Goal: Navigation & Orientation: Find specific page/section

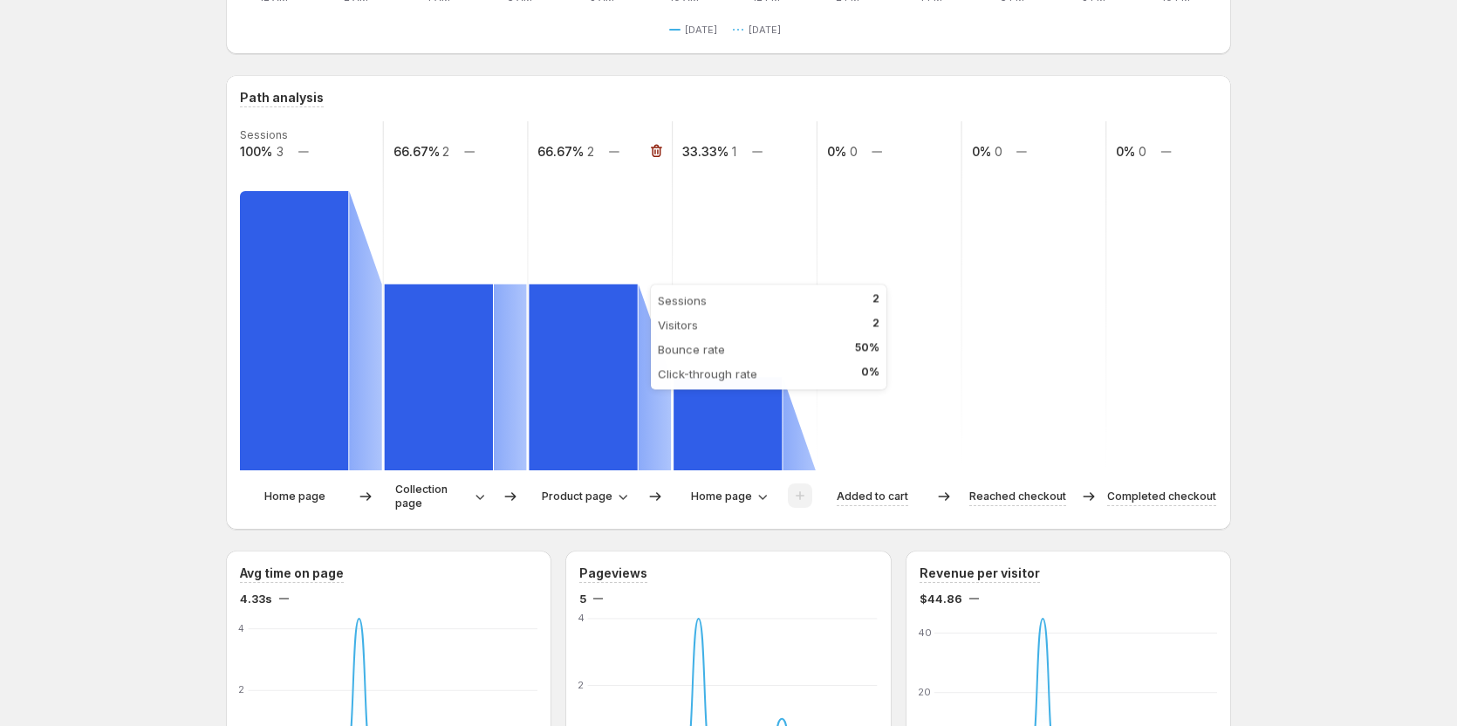
scroll to position [349, 0]
click at [746, 496] on span "Home page" at bounding box center [721, 496] width 61 height 14
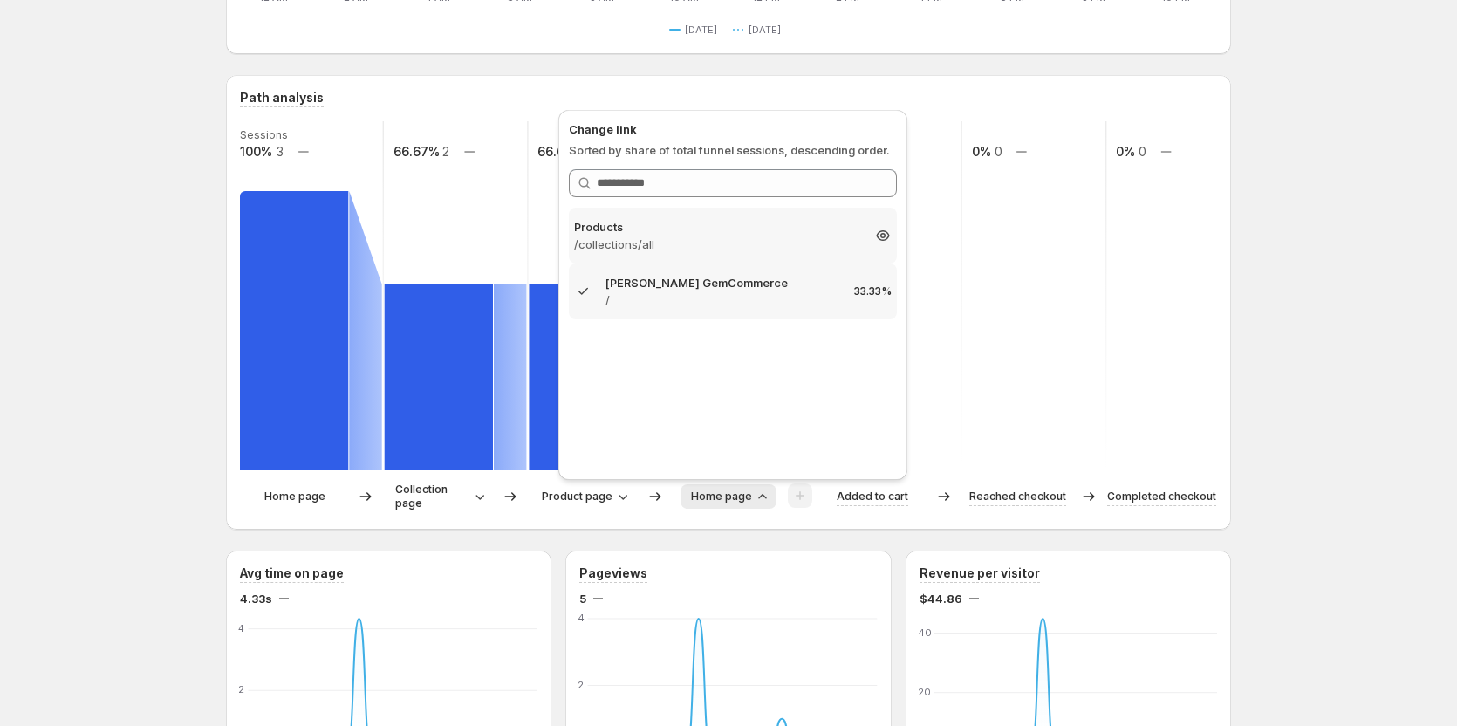
click at [708, 256] on div "Products /collections/all 33.33%" at bounding box center [733, 236] width 328 height 56
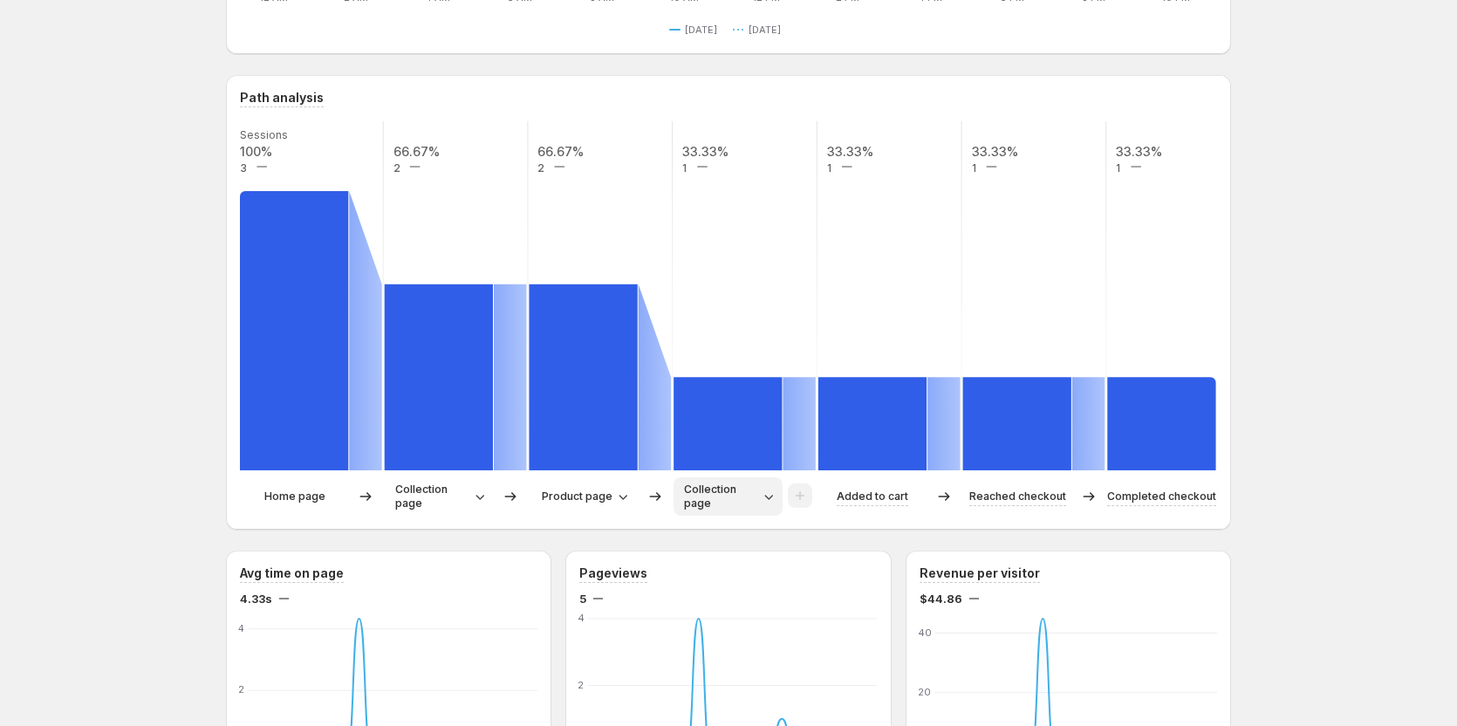
click at [772, 501] on icon "button" at bounding box center [768, 496] width 17 height 17
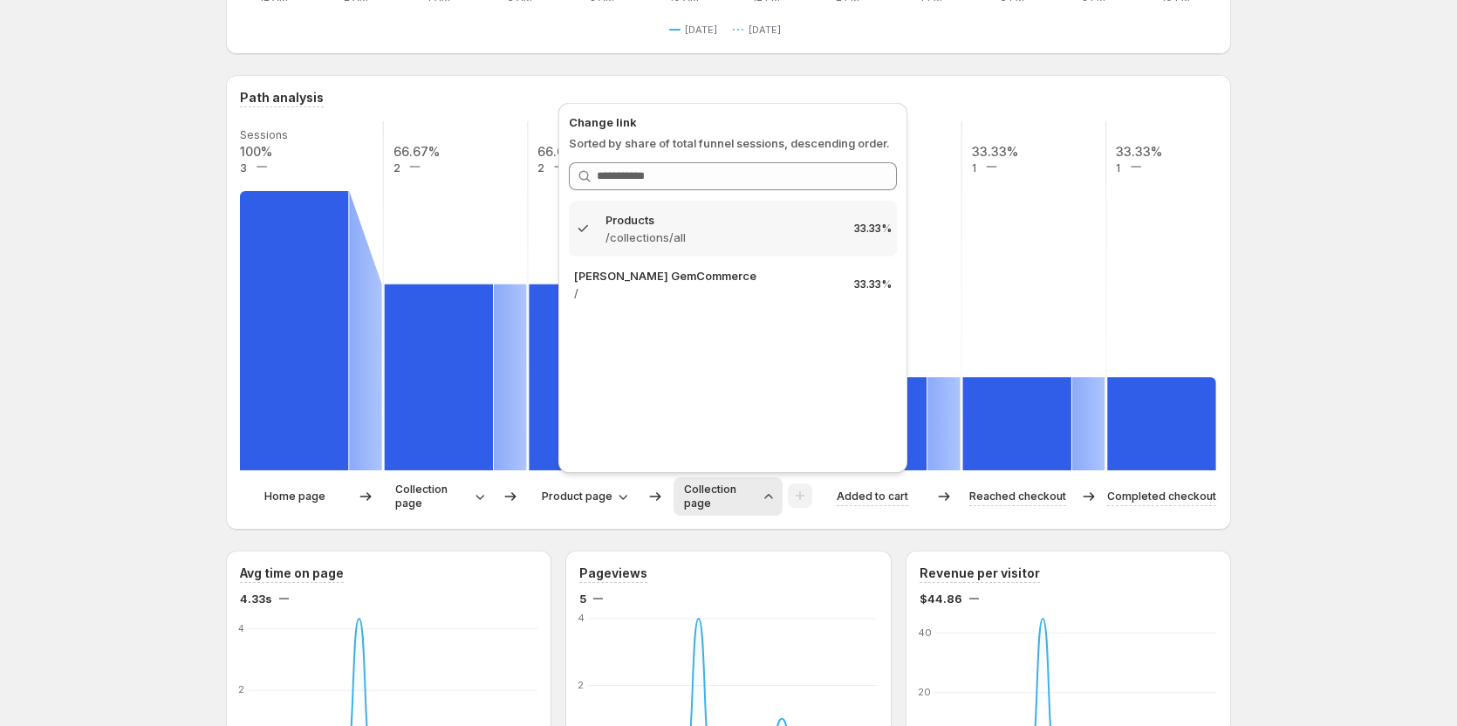
click at [1296, 315] on div "[PERSON_NAME] GemCommerce. This page is ready [PERSON_NAME] GemCommerce Create …" at bounding box center [728, 718] width 1457 height 2135
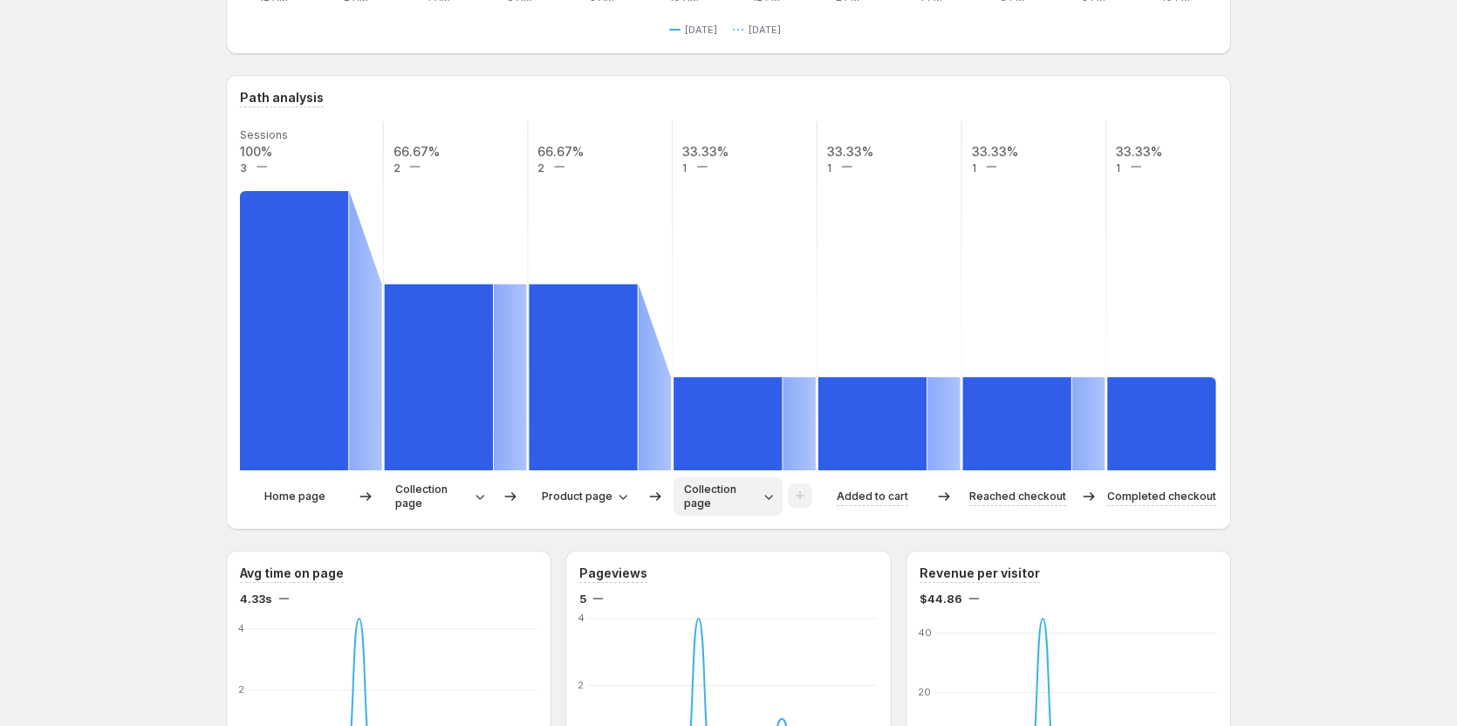
click at [208, 272] on div "[PERSON_NAME] GemCommerce. This page is ready [PERSON_NAME] GemCommerce Create …" at bounding box center [728, 718] width 1457 height 2135
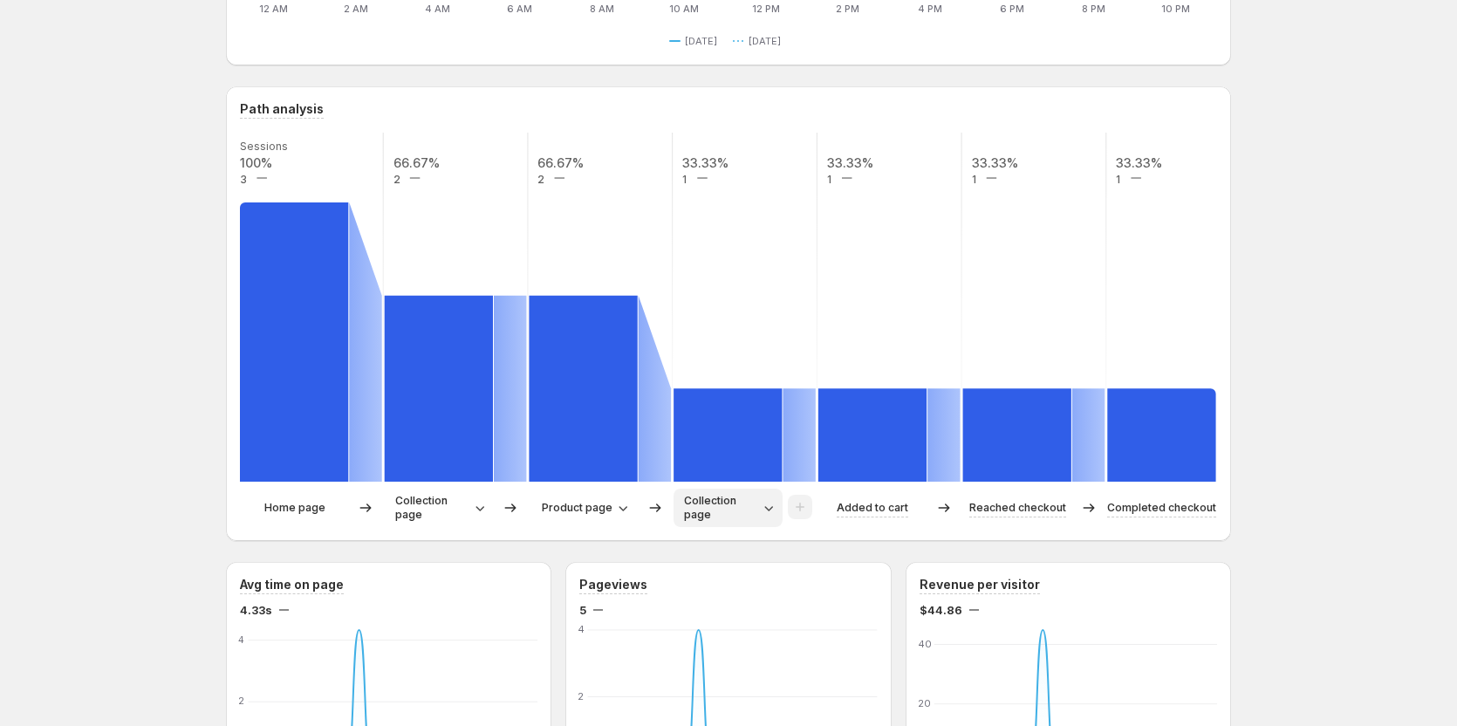
scroll to position [262, 0]
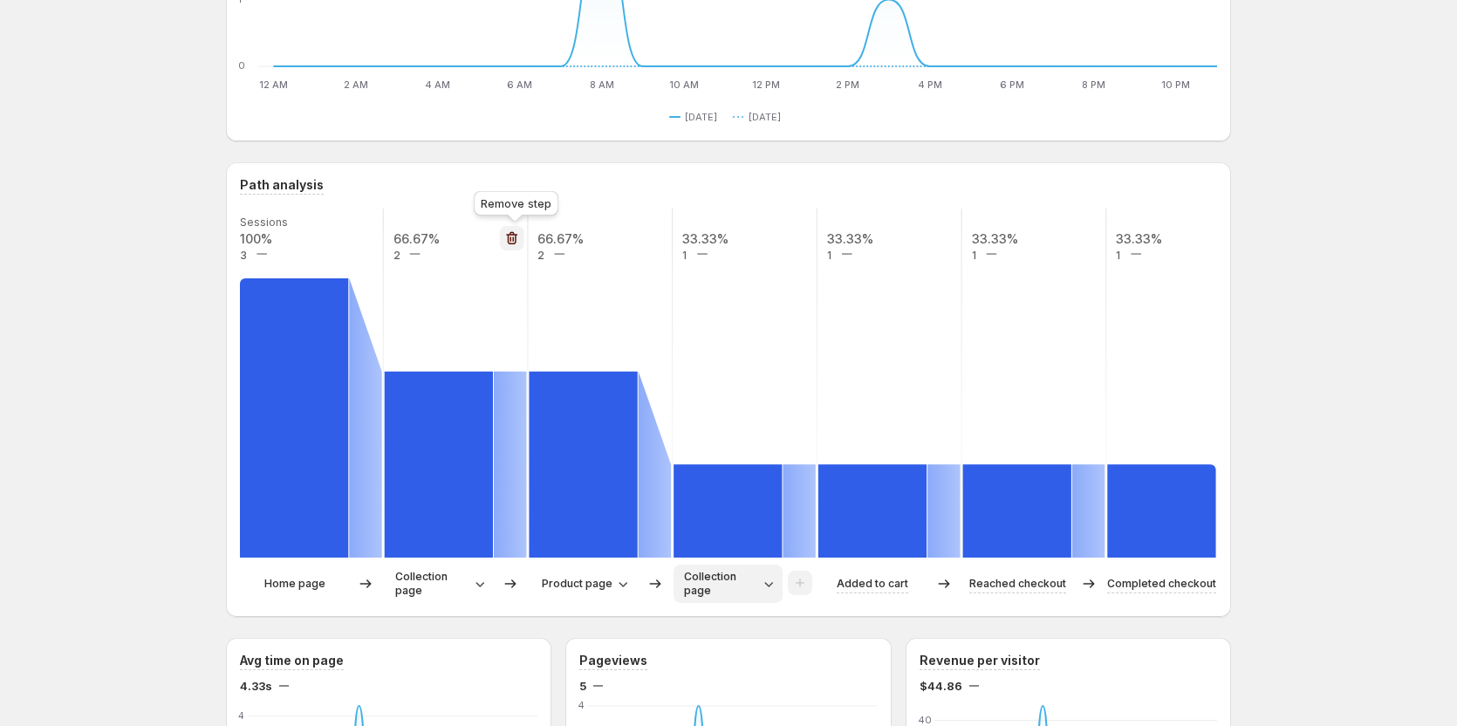
click at [514, 236] on icon "button" at bounding box center [511, 237] width 17 height 17
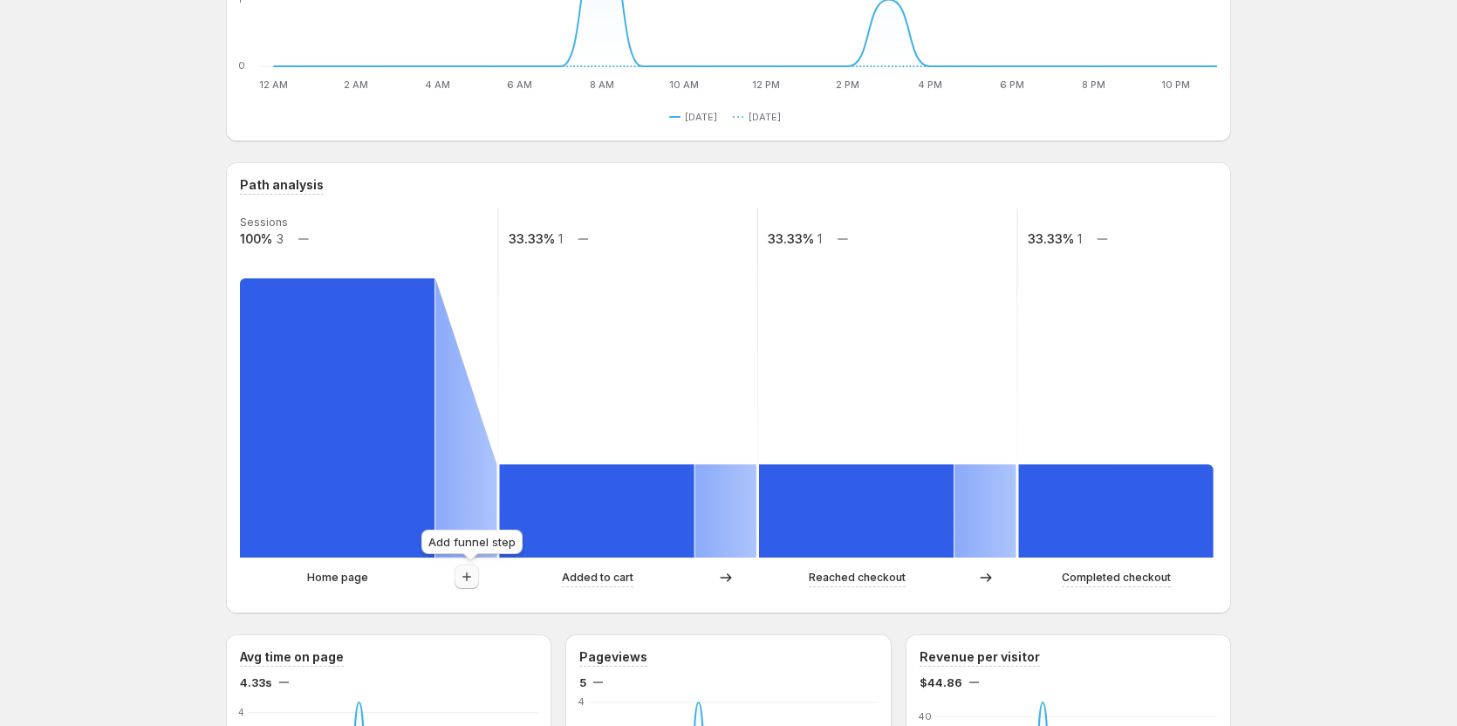
click at [472, 582] on icon "button" at bounding box center [466, 576] width 17 height 17
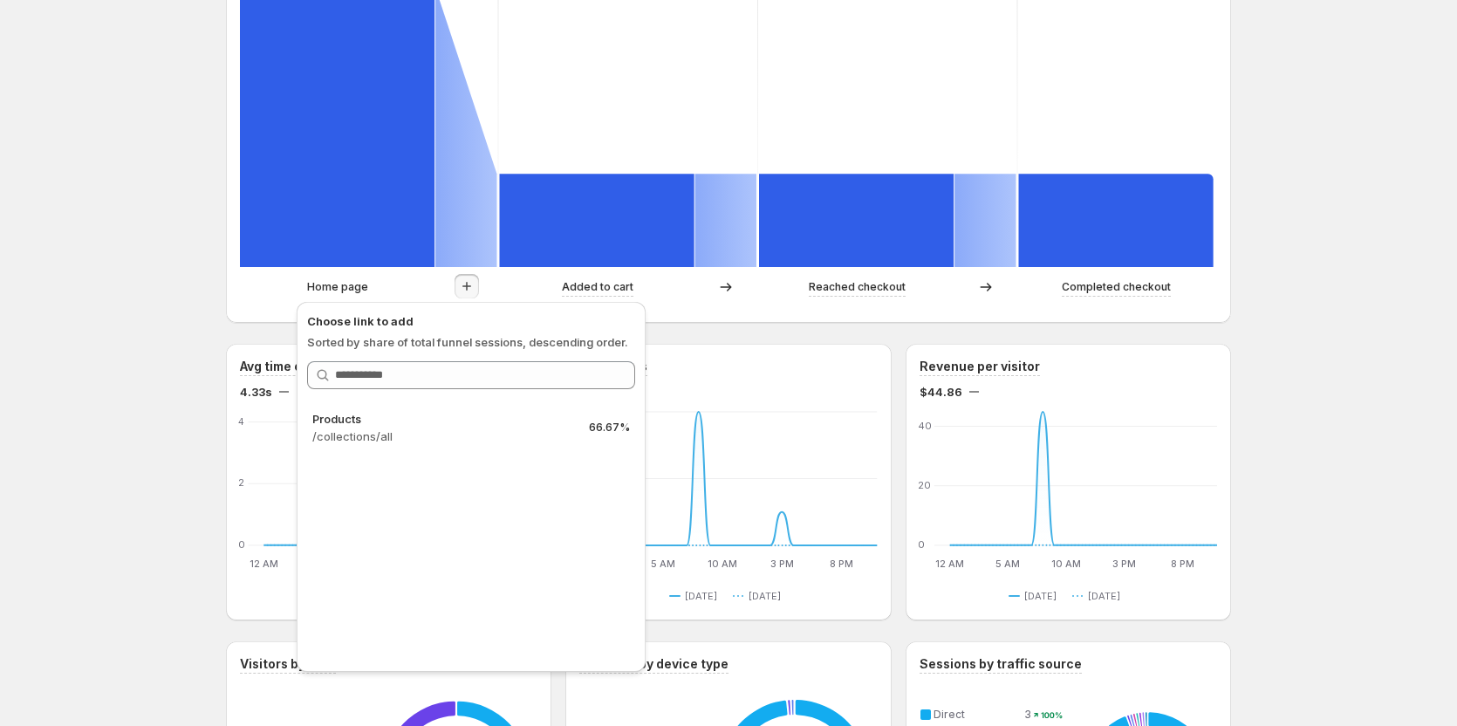
scroll to position [523, 0]
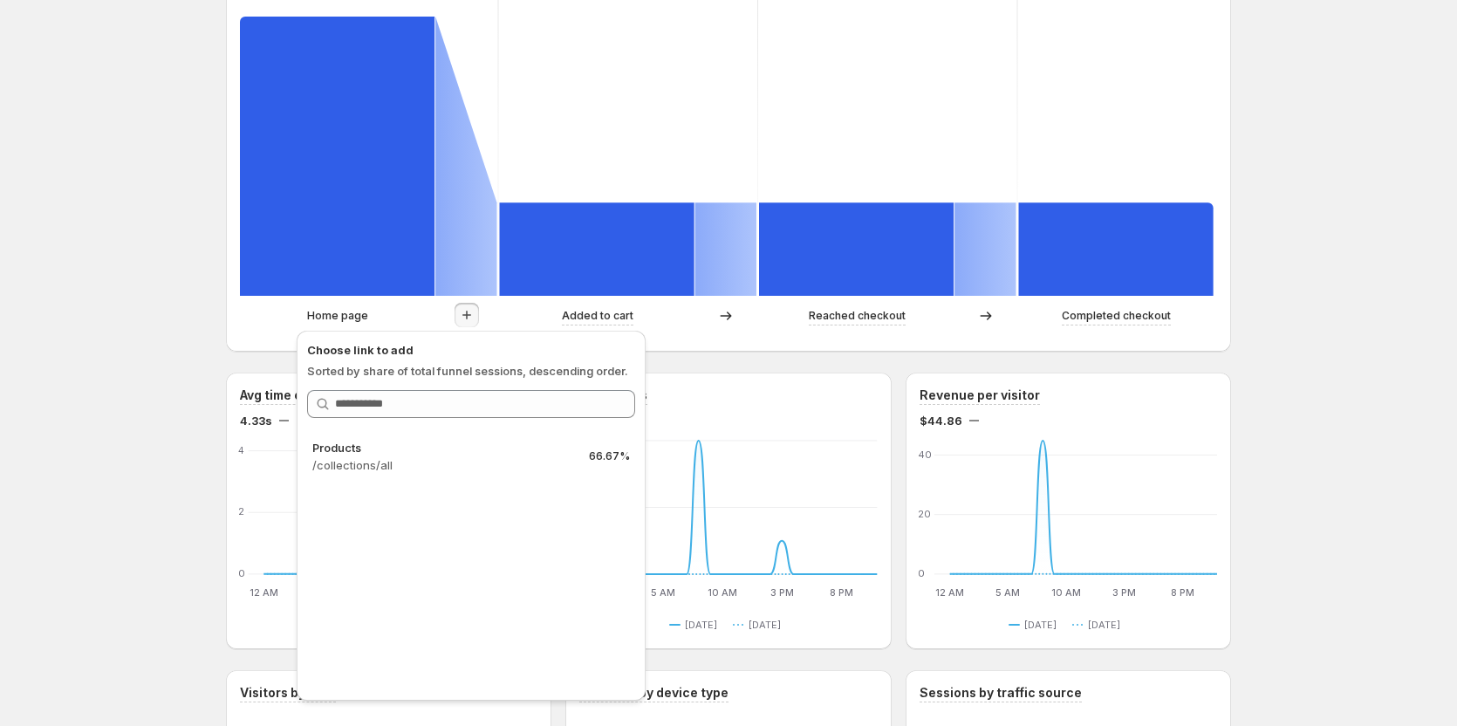
click at [104, 206] on div "[PERSON_NAME] GemCommerce. This page is ready [PERSON_NAME] GemCommerce Create …" at bounding box center [728, 542] width 1457 height 2131
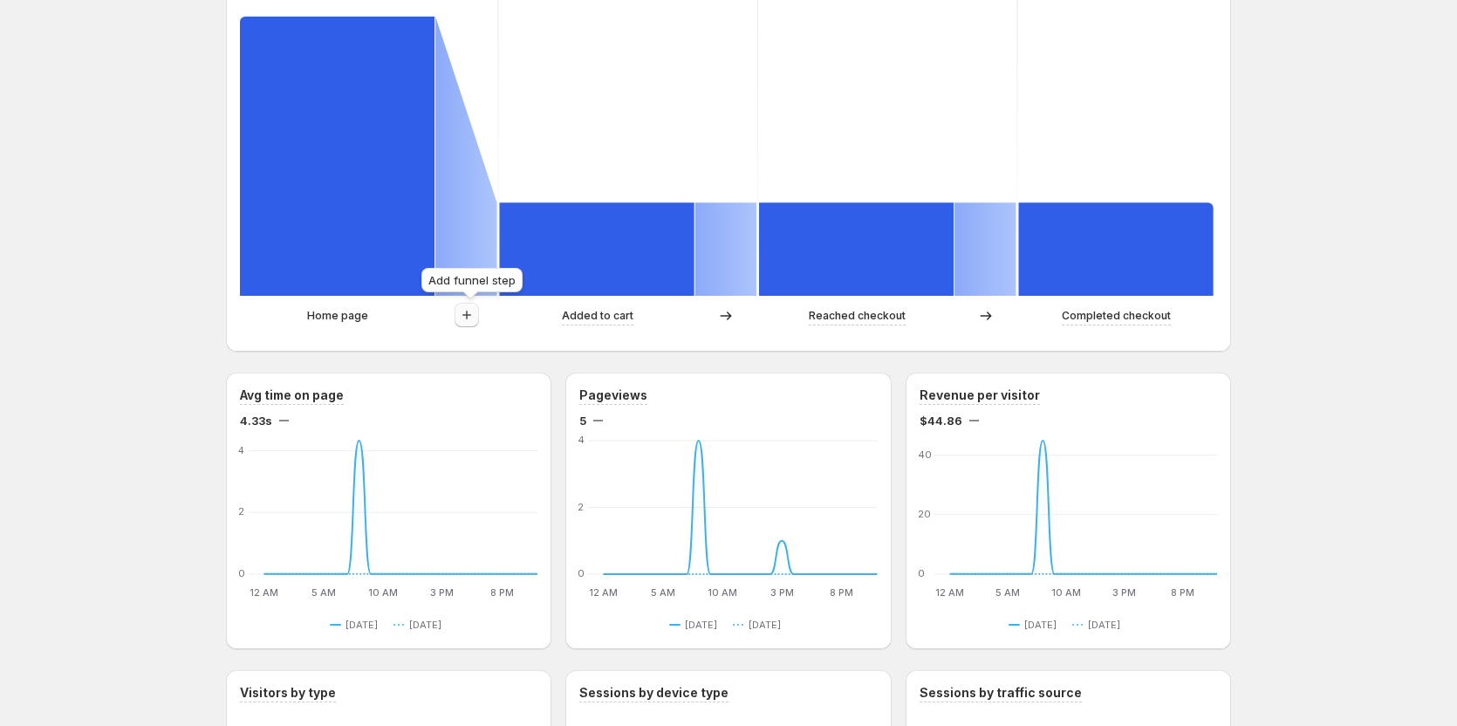
click at [475, 313] on icon "button" at bounding box center [466, 314] width 17 height 17
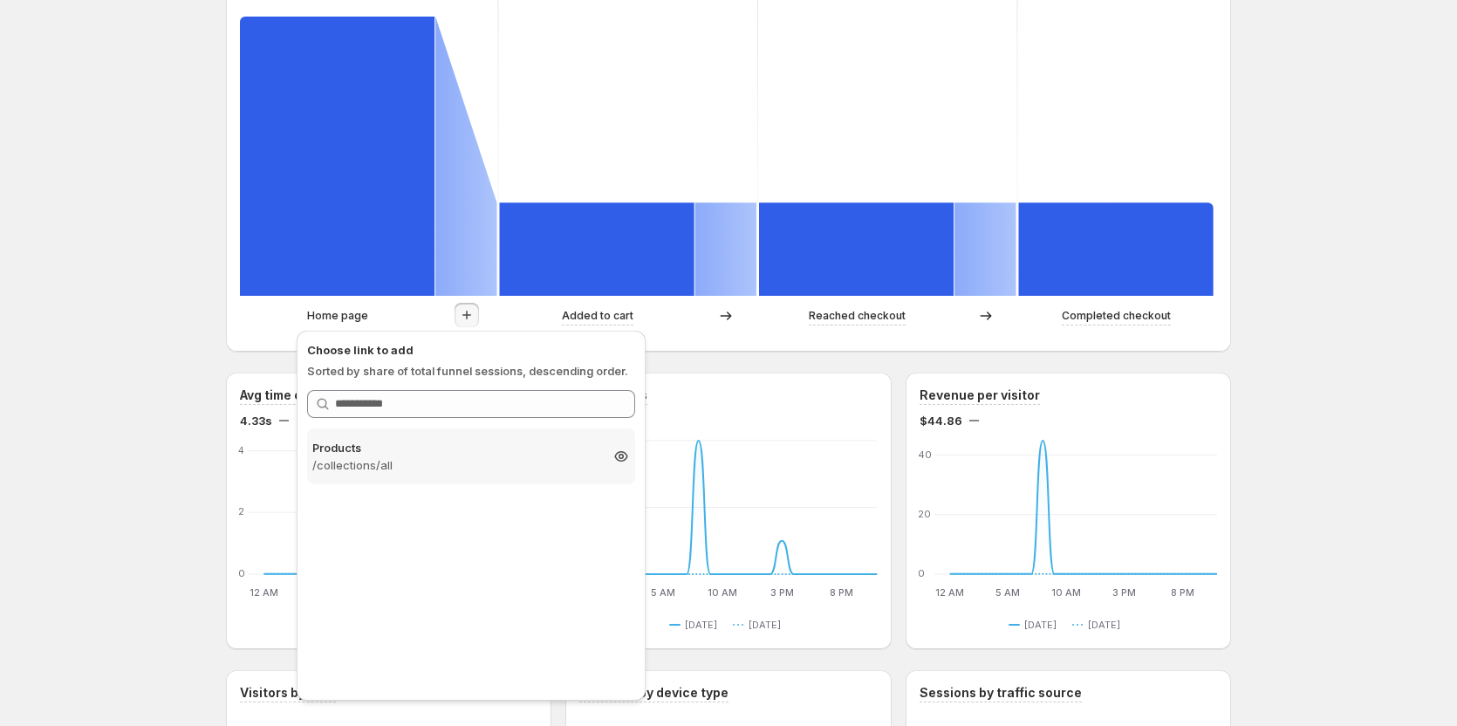
click at [405, 448] on p "Products" at bounding box center [455, 447] width 286 height 17
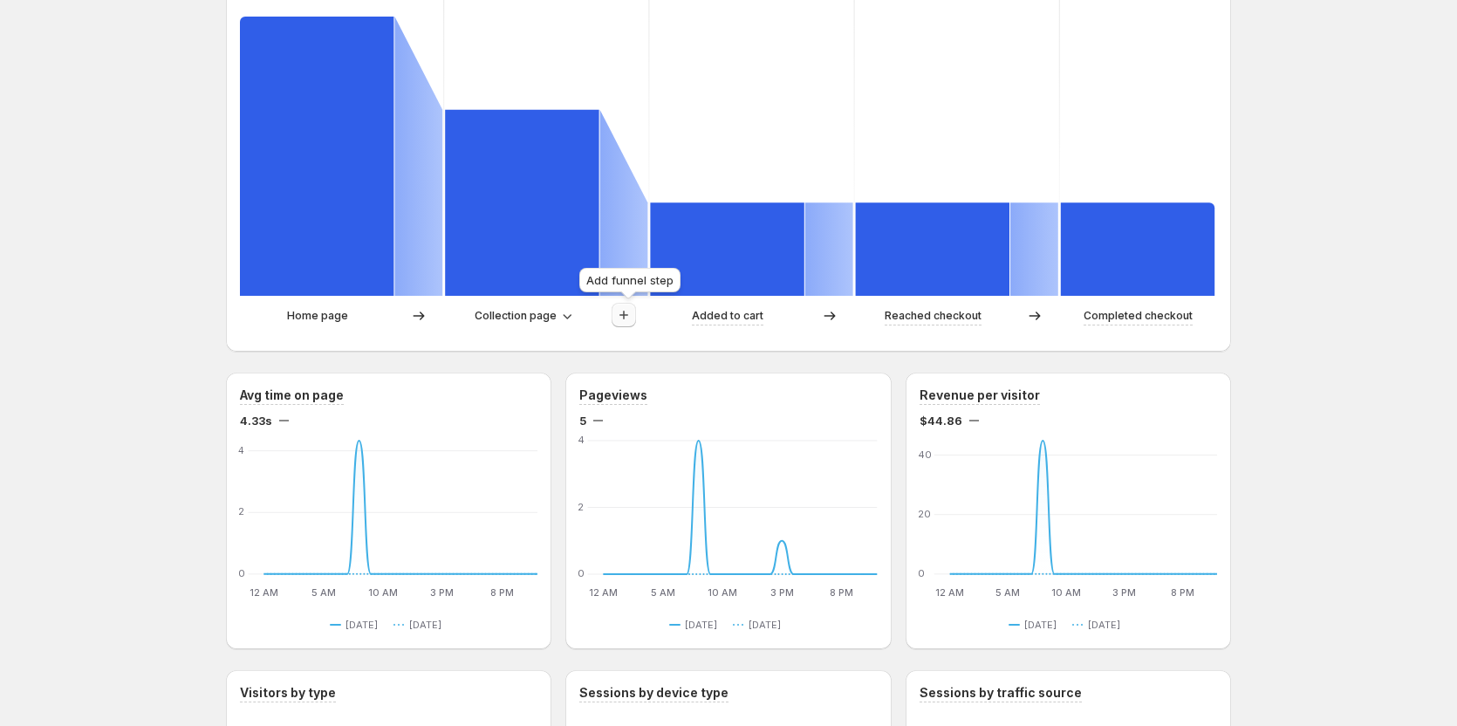
click at [622, 307] on icon "button" at bounding box center [623, 314] width 17 height 17
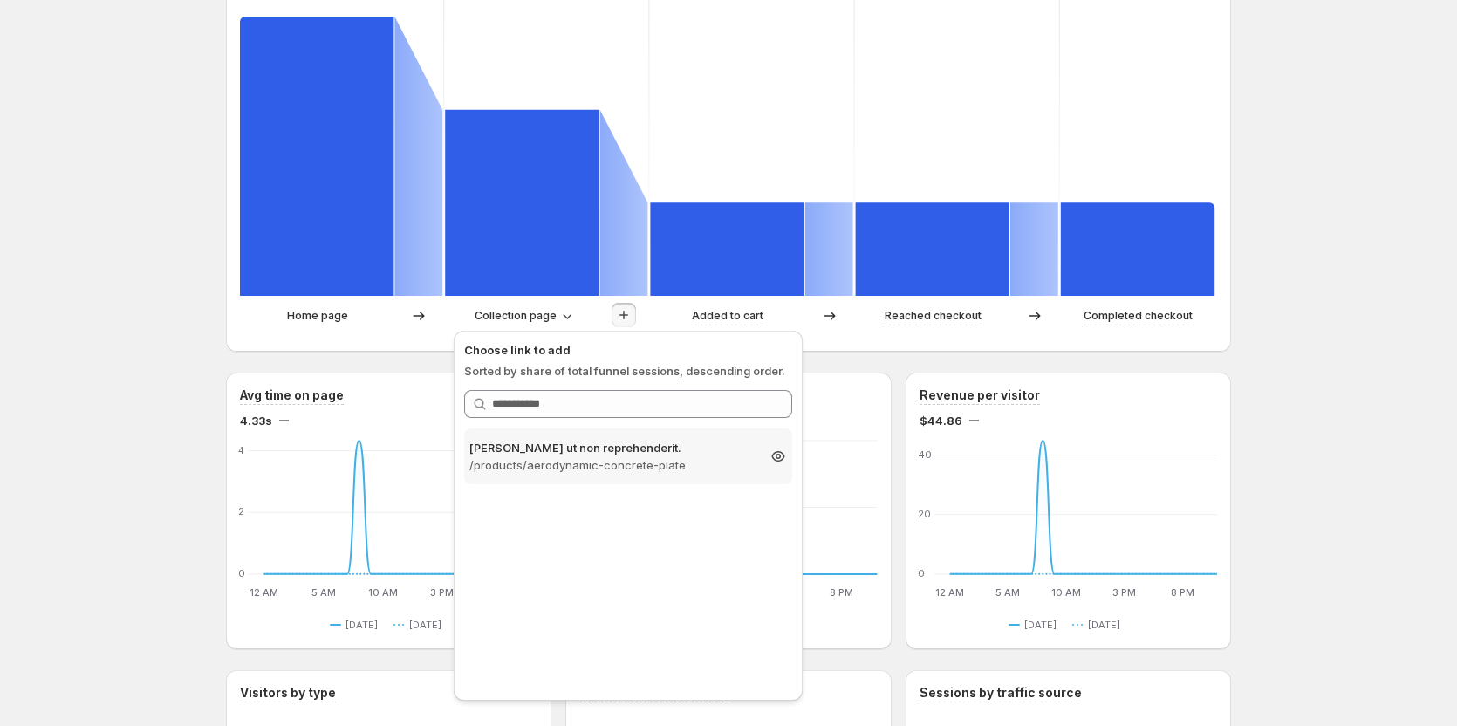
click at [578, 465] on p "/products/aerodynamic-concrete-plate" at bounding box center [612, 464] width 286 height 17
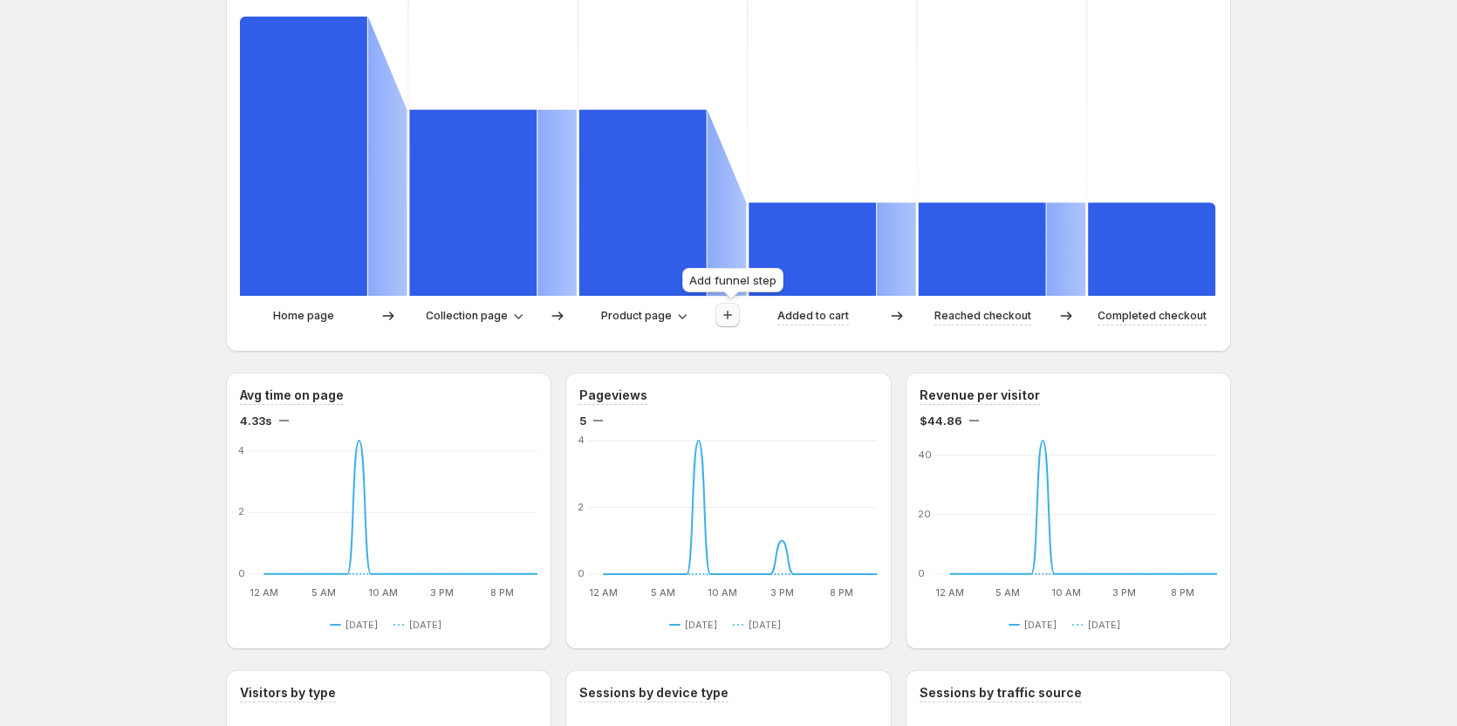
click at [736, 318] on icon "button" at bounding box center [727, 314] width 17 height 17
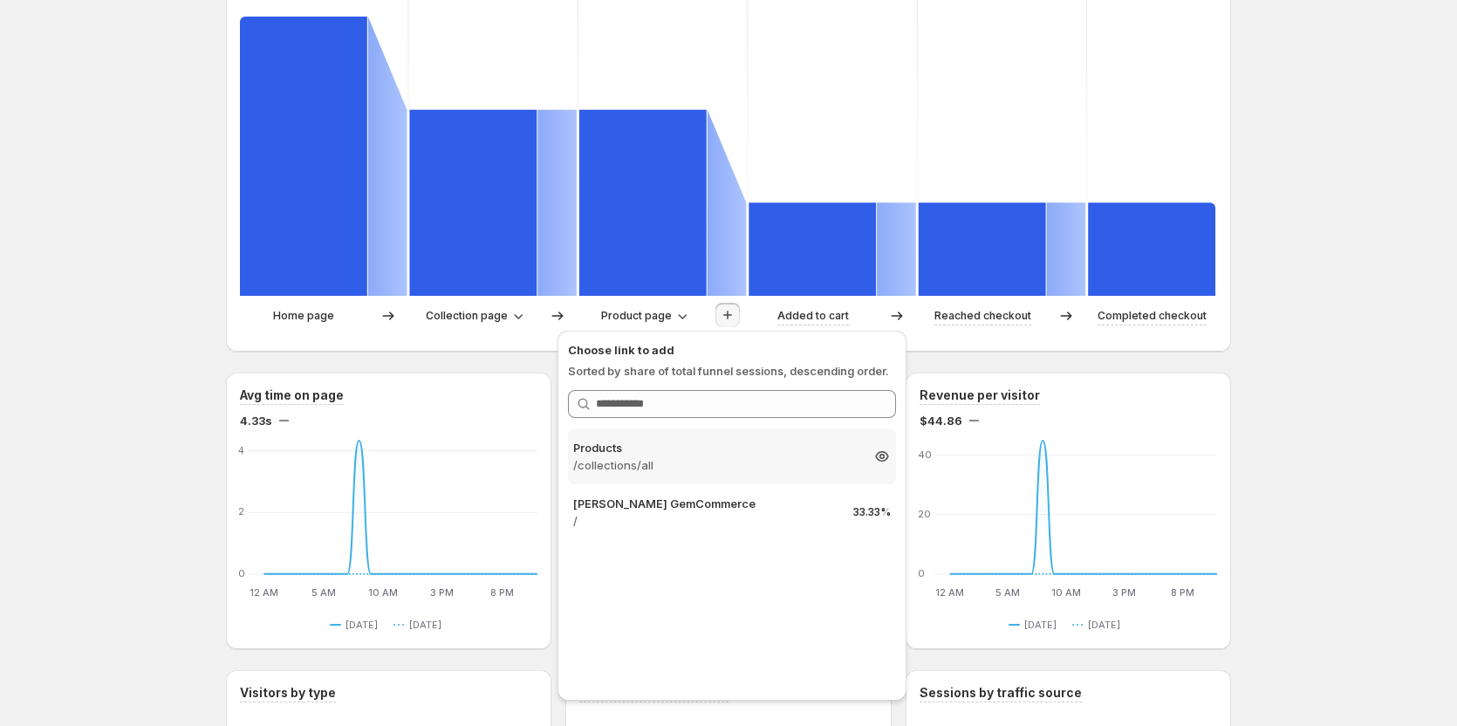
click at [702, 458] on p "/collections/all" at bounding box center [716, 464] width 286 height 17
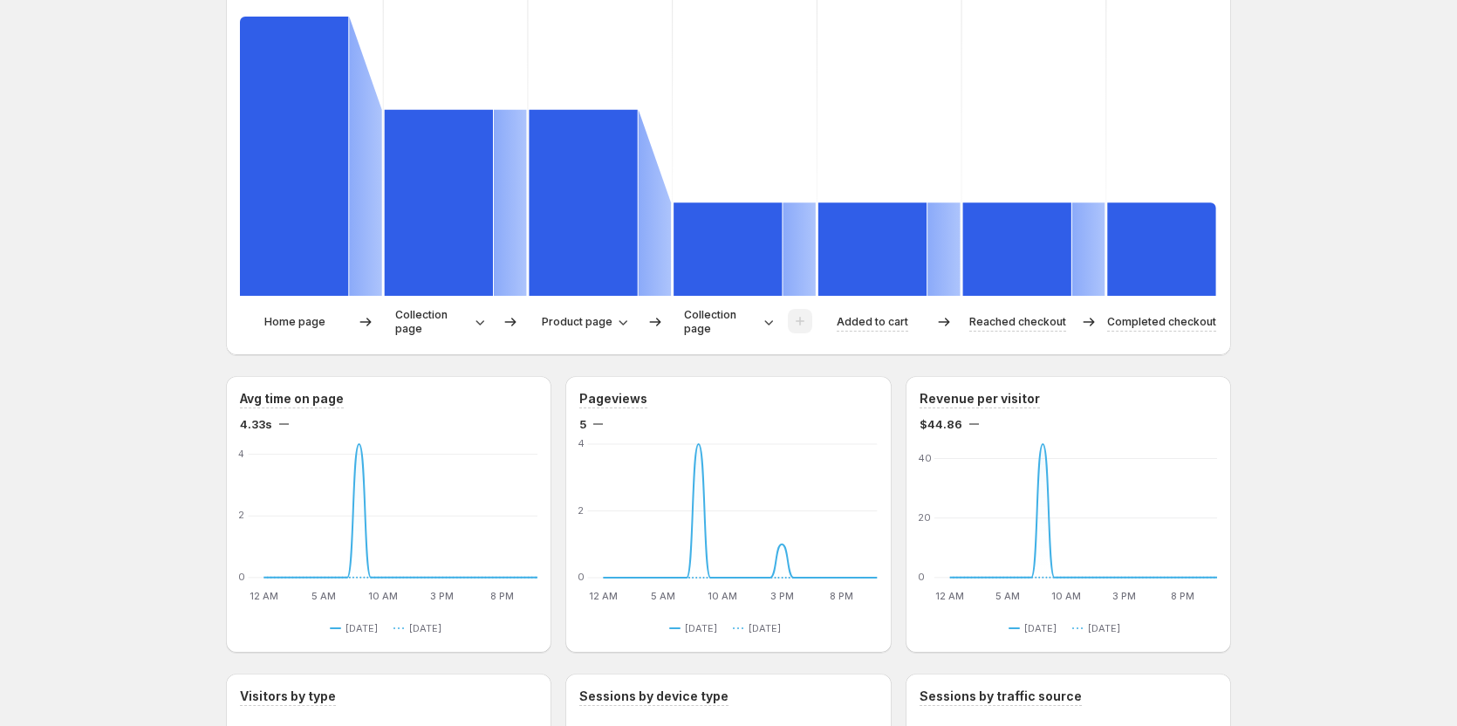
click at [92, 304] on div "[PERSON_NAME] GemCommerce. This page is ready [PERSON_NAME] GemCommerce Create …" at bounding box center [728, 544] width 1457 height 2135
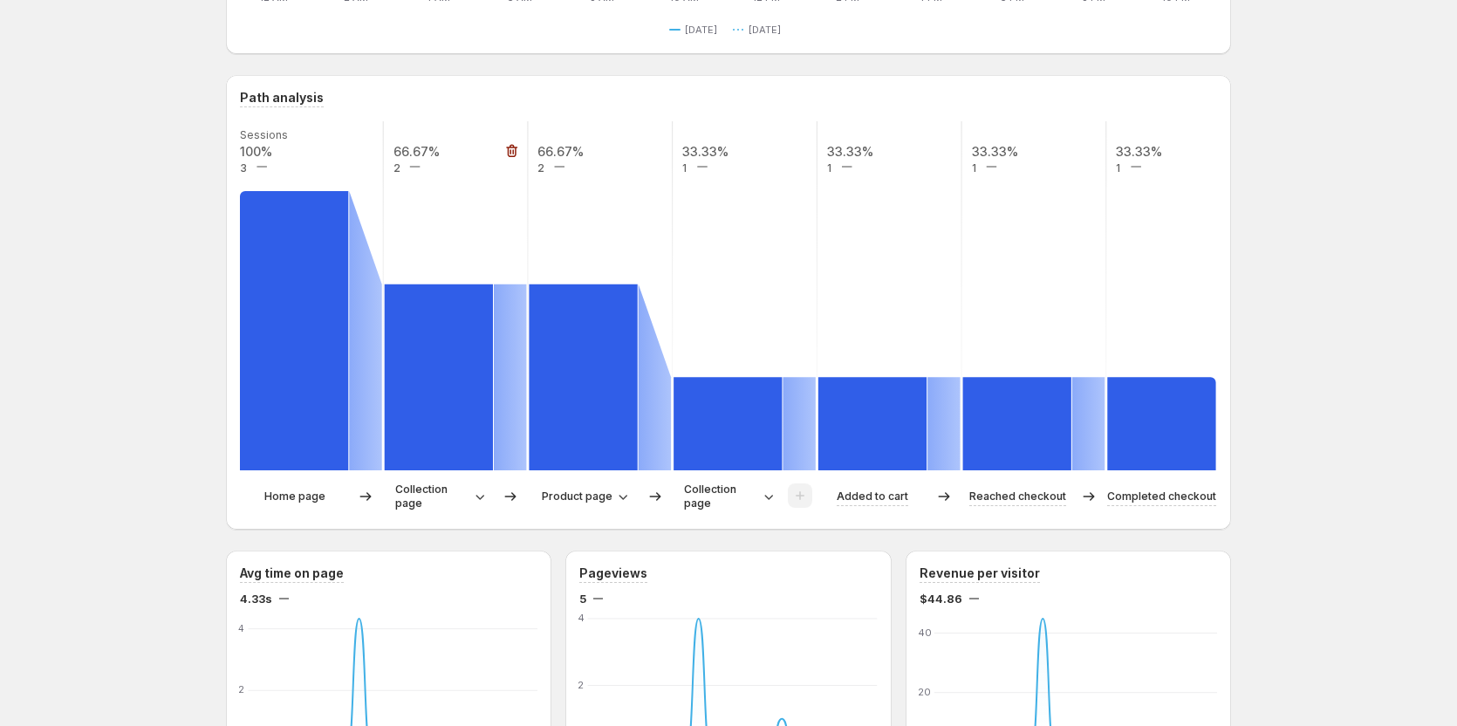
scroll to position [262, 0]
